Goal: Task Accomplishment & Management: Manage account settings

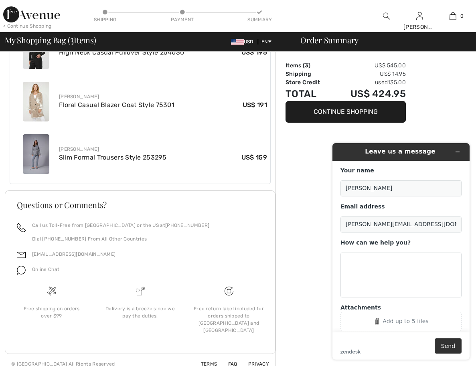
scroll to position [452, 0]
click at [231, 290] on img at bounding box center [229, 291] width 9 height 9
click at [231, 314] on div "Free return label included for orders shipped to Canada and USA" at bounding box center [229, 320] width 76 height 29
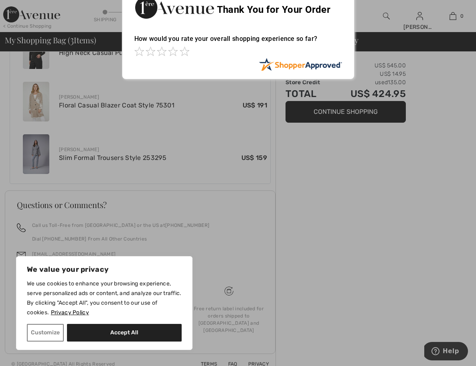
scroll to position [378, 0]
click at [45, 336] on button "Customize" at bounding box center [45, 333] width 37 height 18
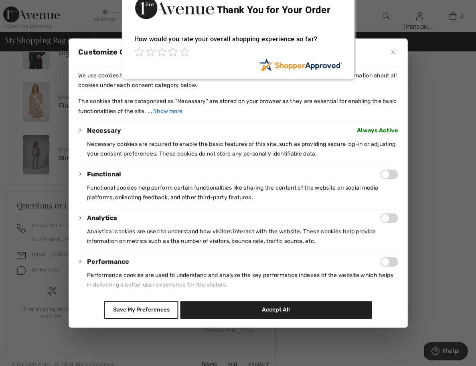
click at [391, 178] on input "Enable Functional" at bounding box center [389, 175] width 18 height 10
checkbox input "true"
click at [393, 218] on input "Enable Analytics" at bounding box center [389, 218] width 18 height 10
checkbox input "true"
click at [392, 263] on input "Enable Performance" at bounding box center [389, 262] width 18 height 10
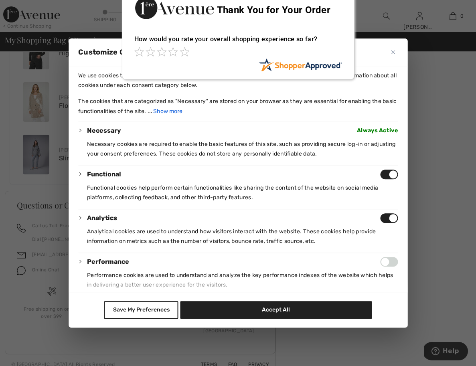
checkbox input "true"
click at [138, 313] on button "Save My Preferences" at bounding box center [141, 310] width 74 height 18
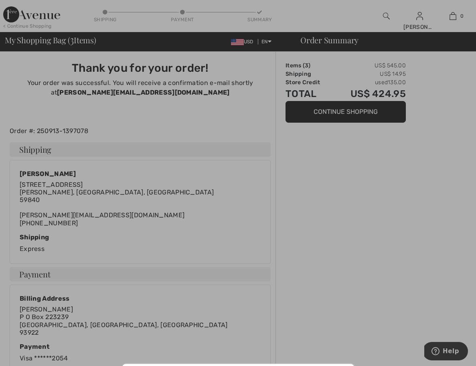
scroll to position [0, 0]
click at [386, 17] on div at bounding box center [238, 183] width 476 height 366
click at [311, 211] on div at bounding box center [238, 183] width 476 height 366
click at [148, 113] on div at bounding box center [238, 183] width 476 height 366
drag, startPoint x: 89, startPoint y: 129, endPoint x: 35, endPoint y: 135, distance: 54.9
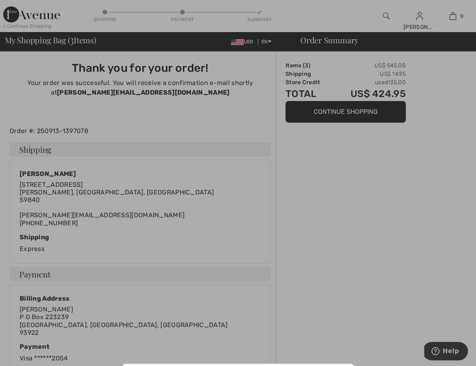
click at [35, 135] on div at bounding box center [238, 183] width 476 height 366
drag, startPoint x: 36, startPoint y: 132, endPoint x: 91, endPoint y: 128, distance: 55.5
click at [91, 128] on div at bounding box center [238, 183] width 476 height 366
click at [54, 86] on div at bounding box center [238, 183] width 476 height 366
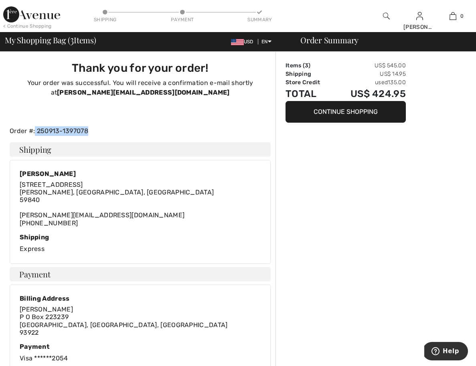
drag, startPoint x: 88, startPoint y: 132, endPoint x: 35, endPoint y: 129, distance: 52.7
click at [35, 129] on div "Order #: 250913-1397078" at bounding box center [140, 131] width 271 height 10
copy div "250913-1397078"
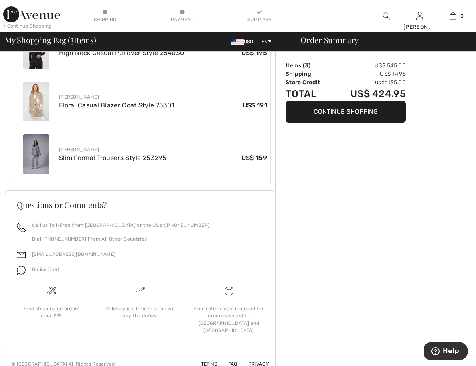
scroll to position [378, 0]
click at [230, 291] on img at bounding box center [229, 291] width 9 height 9
click at [385, 15] on img at bounding box center [386, 16] width 7 height 10
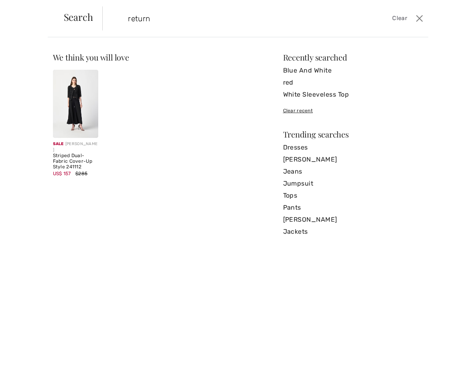
type input "return"
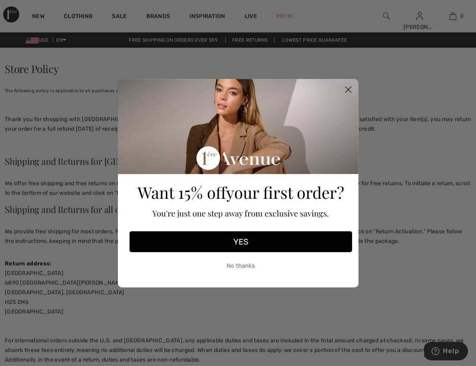
click at [347, 92] on circle "Close dialog" at bounding box center [347, 89] width 13 height 13
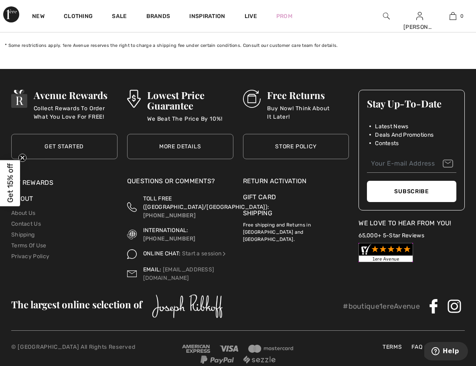
scroll to position [887, 0]
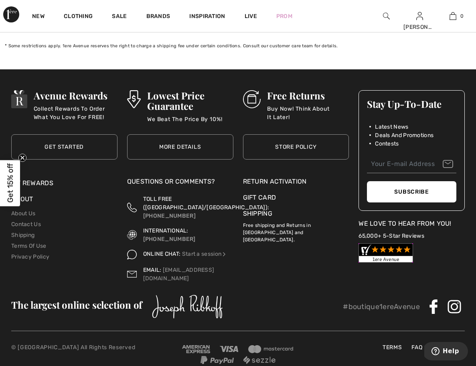
click at [282, 183] on div "Return Activation" at bounding box center [296, 182] width 106 height 10
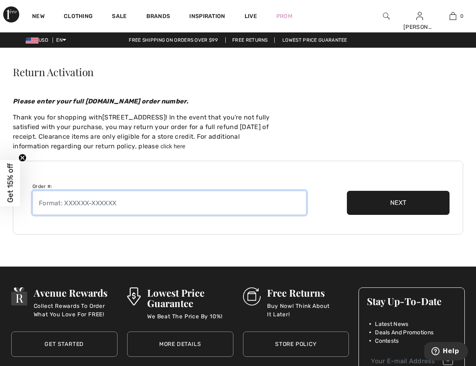
click at [131, 211] on input "text" at bounding box center [169, 203] width 274 height 24
paste input "250913-1397078"
type input "250913-1397078"
click at [398, 203] on button "Next" at bounding box center [398, 203] width 103 height 24
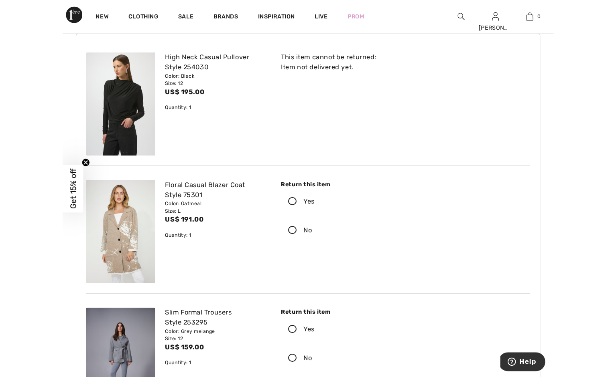
scroll to position [119, 0]
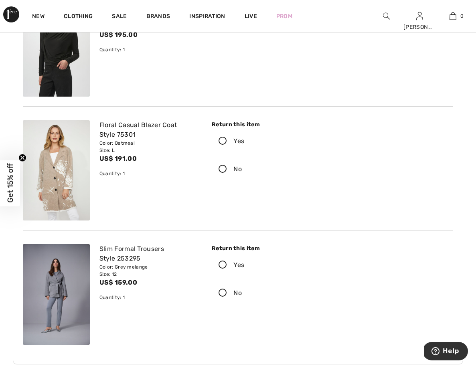
click at [224, 142] on icon at bounding box center [222, 141] width 21 height 8
click at [244, 142] on input "Yes" at bounding box center [246, 141] width 5 height 24
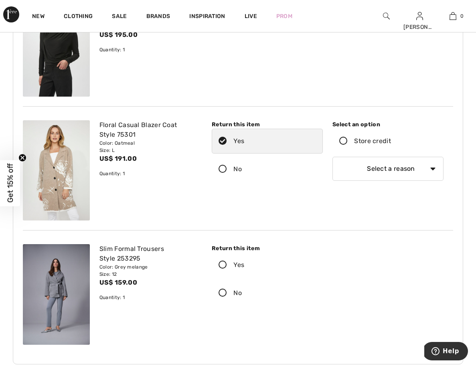
click at [346, 141] on icon at bounding box center [343, 141] width 21 height 8
click at [391, 141] on input "Store credit" at bounding box center [393, 141] width 5 height 24
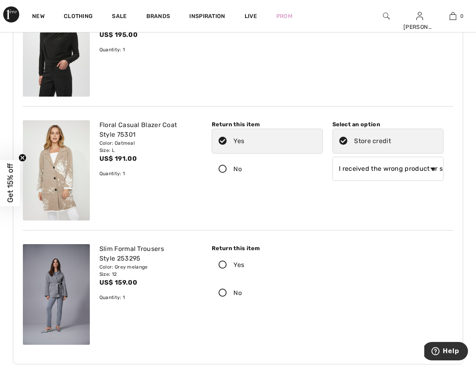
select select "other"
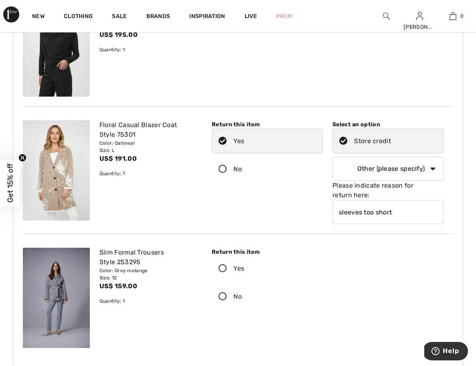
type input "sleeves too short"
click at [223, 270] on icon at bounding box center [222, 269] width 21 height 8
click at [244, 270] on input "Yes" at bounding box center [246, 269] width 5 height 24
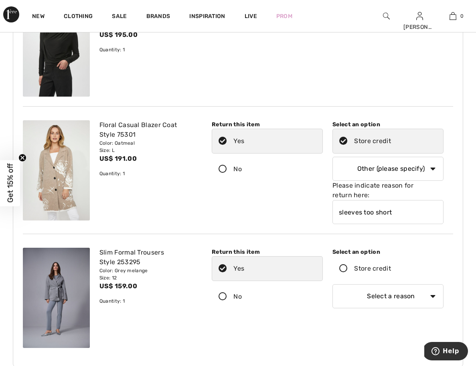
click at [343, 268] on icon at bounding box center [343, 269] width 21 height 8
click at [391, 268] on input "Store credit" at bounding box center [393, 269] width 5 height 24
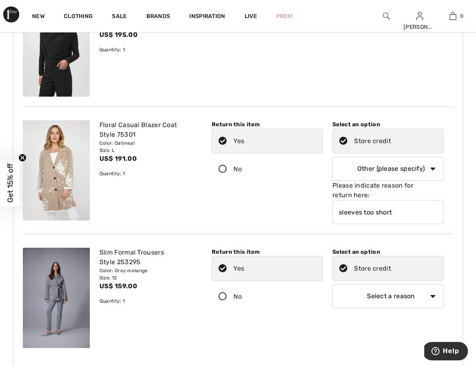
select select "4"
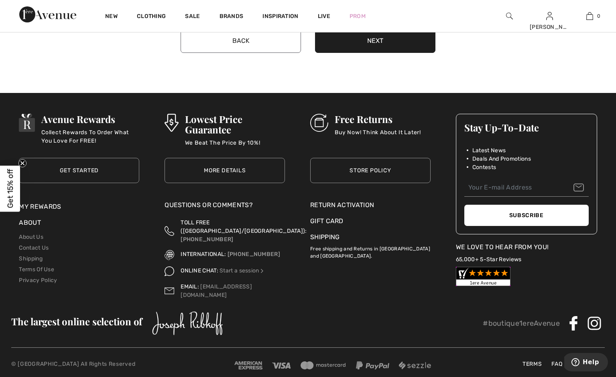
scroll to position [534, 0]
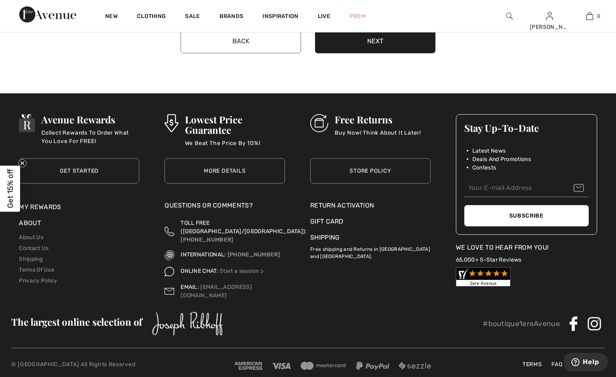
click at [401, 45] on button "Next" at bounding box center [375, 41] width 120 height 24
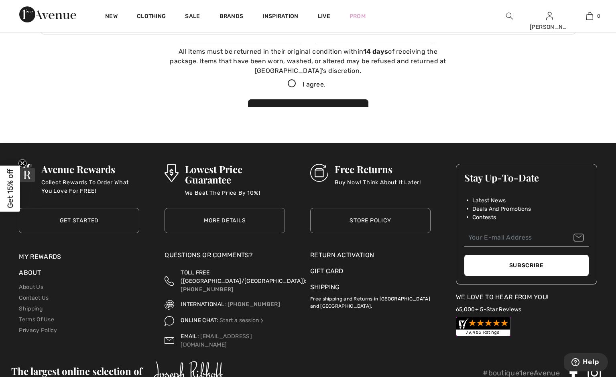
scroll to position [511, 0]
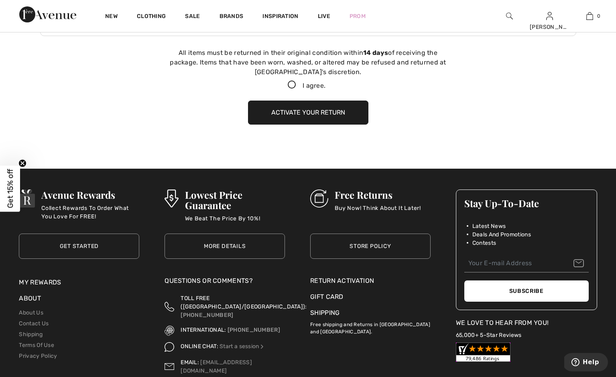
click at [314, 114] on button "Activate your return" at bounding box center [308, 113] width 120 height 24
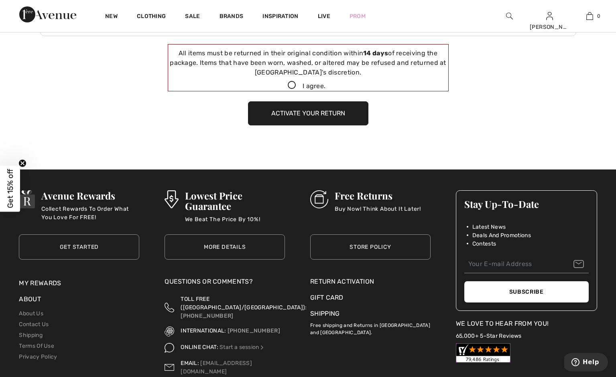
click at [292, 84] on icon at bounding box center [291, 85] width 21 height 8
click at [325, 84] on input "I agree." at bounding box center [327, 85] width 5 height 5
checkbox input "true"
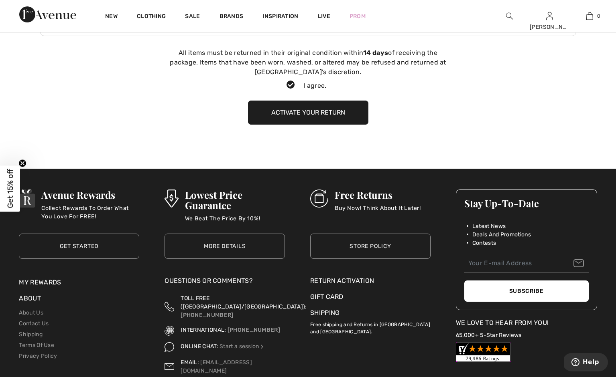
click at [291, 112] on button "Activate your return" at bounding box center [308, 113] width 120 height 24
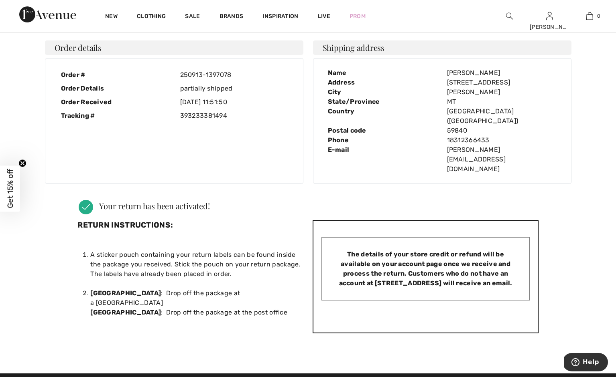
scroll to position [0, 0]
